Goal: Information Seeking & Learning: Learn about a topic

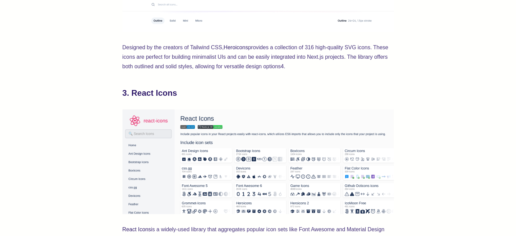
scroll to position [611, 0]
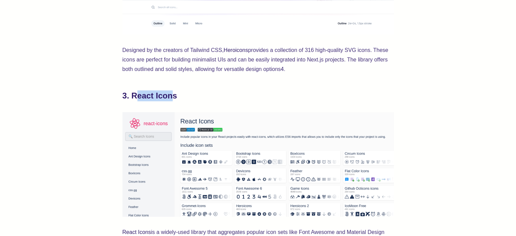
drag, startPoint x: 173, startPoint y: 93, endPoint x: 151, endPoint y: 90, distance: 21.9
click at [203, 96] on h2 "3. React Icons" at bounding box center [258, 95] width 271 height 11
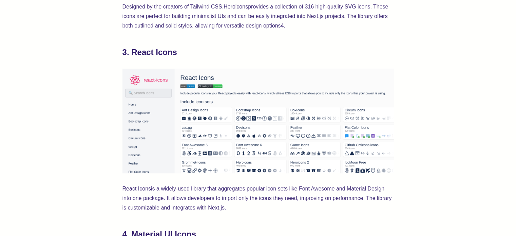
scroll to position [679, 0]
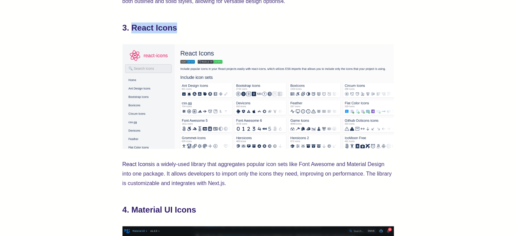
drag, startPoint x: 186, startPoint y: 27, endPoint x: 132, endPoint y: 28, distance: 54.3
click at [132, 28] on h2 "3. React Icons" at bounding box center [258, 27] width 271 height 11
copy h2 "React Icons"
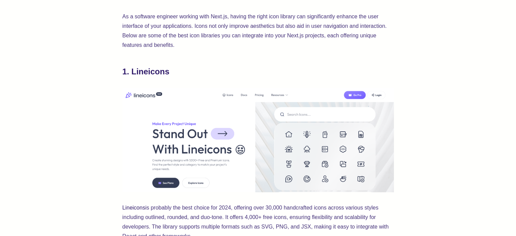
scroll to position [271, 0]
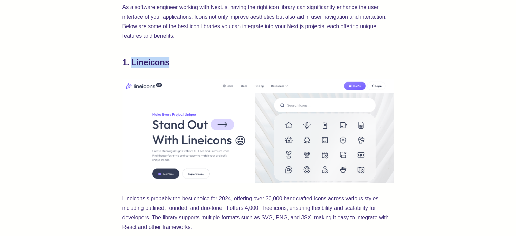
drag, startPoint x: 169, startPoint y: 59, endPoint x: 130, endPoint y: 62, distance: 38.8
click at [130, 62] on h2 "1. Lineicons" at bounding box center [258, 62] width 271 height 11
copy h2 "Lineicons"
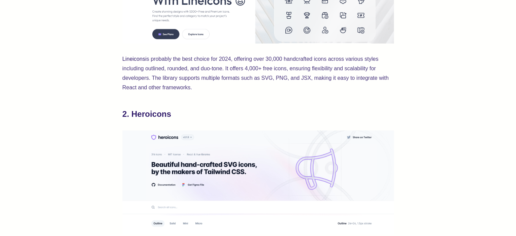
scroll to position [475, 0]
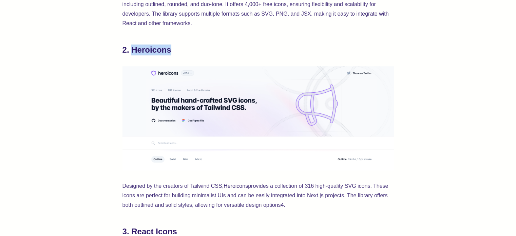
drag, startPoint x: 180, startPoint y: 49, endPoint x: 134, endPoint y: 49, distance: 45.8
click at [134, 49] on h2 "2. Heroicons" at bounding box center [258, 49] width 271 height 11
copy h2 "Heroicons"
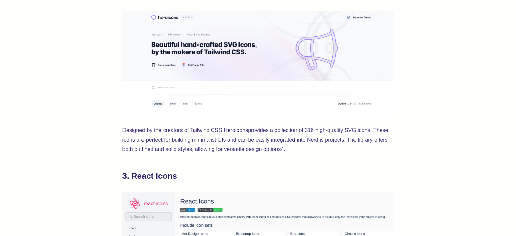
scroll to position [645, 0]
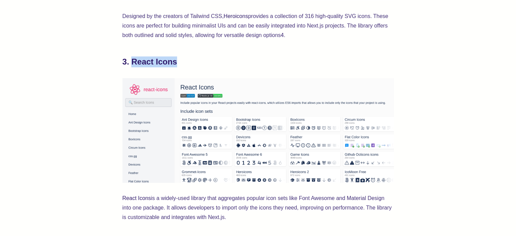
drag, startPoint x: 183, startPoint y: 63, endPoint x: 130, endPoint y: 63, distance: 52.3
click at [130, 63] on h2 "3. React Icons" at bounding box center [258, 61] width 271 height 11
copy h2 "React Icons"
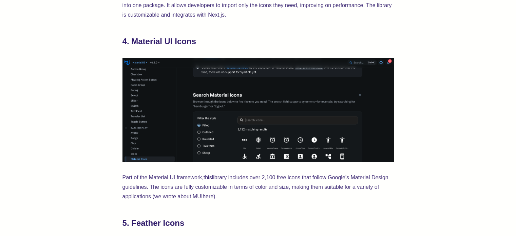
scroll to position [848, 0]
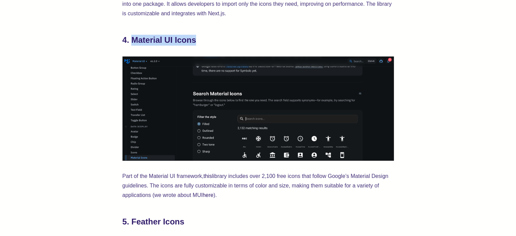
drag, startPoint x: 201, startPoint y: 40, endPoint x: 130, endPoint y: 40, distance: 70.9
click at [130, 40] on h2 "4. Material UI Icons" at bounding box center [258, 40] width 271 height 11
copy h2 "Material UI Icons"
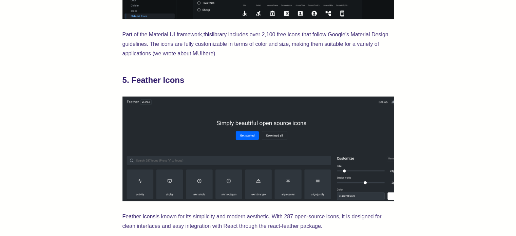
scroll to position [984, 0]
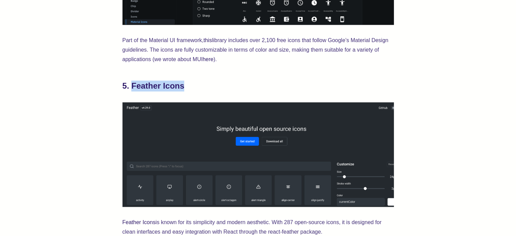
drag, startPoint x: 183, startPoint y: 88, endPoint x: 130, endPoint y: 87, distance: 53.0
click at [130, 87] on h2 "5. Feather Icons" at bounding box center [258, 85] width 271 height 11
copy h2 "Feather Icons"
